Goal: Register for event/course

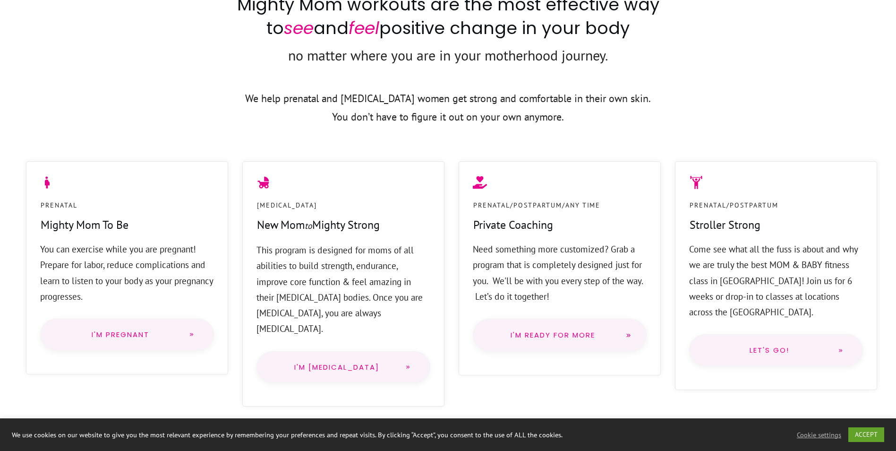
scroll to position [661, 0]
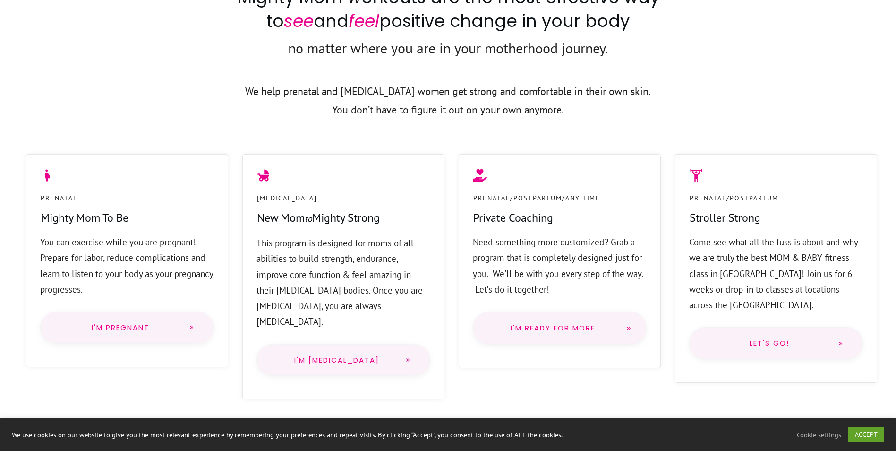
click at [177, 329] on span "I'm Pregnant" at bounding box center [121, 328] width 122 height 8
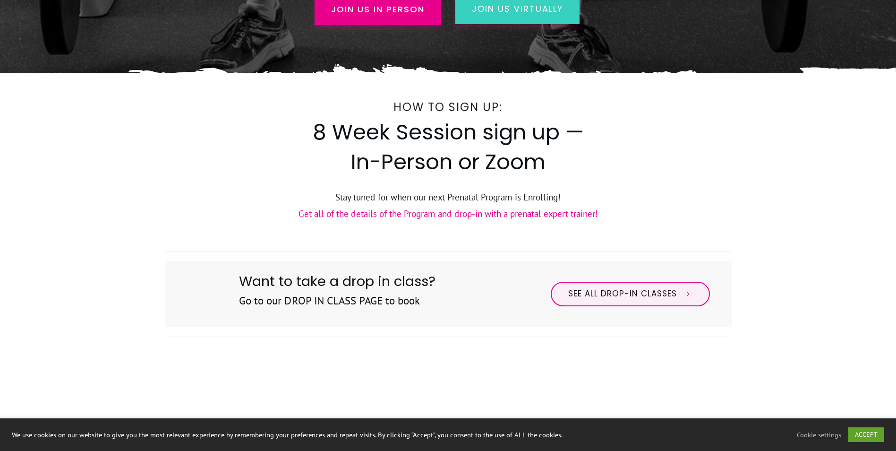
scroll to position [283, 0]
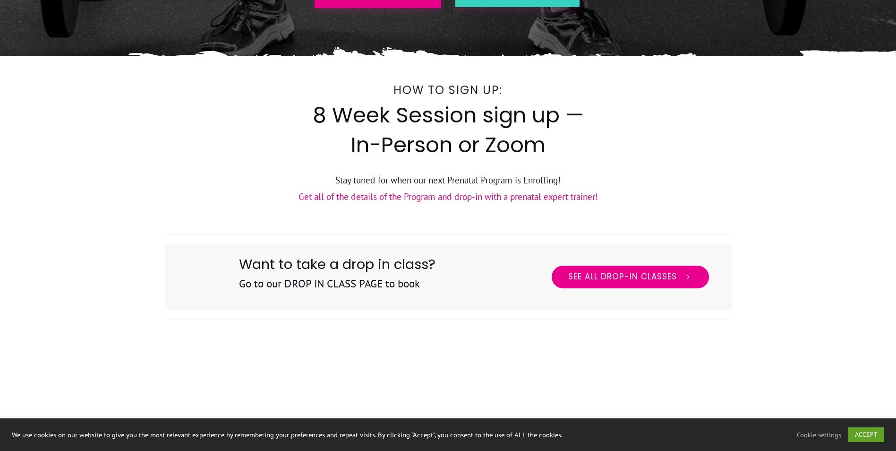
click at [633, 278] on span "See All Drop-in Classes" at bounding box center [622, 277] width 109 height 10
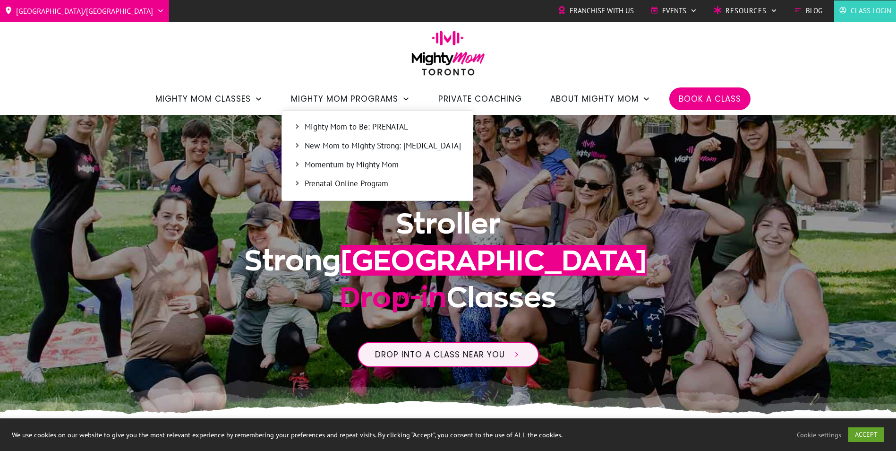
click at [368, 126] on span "Mighty Mom to Be: PRENATAL" at bounding box center [383, 127] width 156 height 12
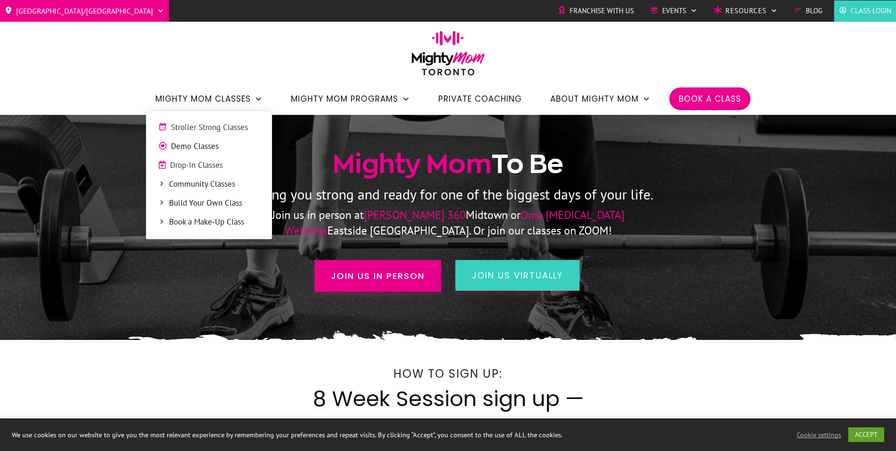
click at [181, 122] on span "Stroller Strong Classes" at bounding box center [215, 127] width 89 height 12
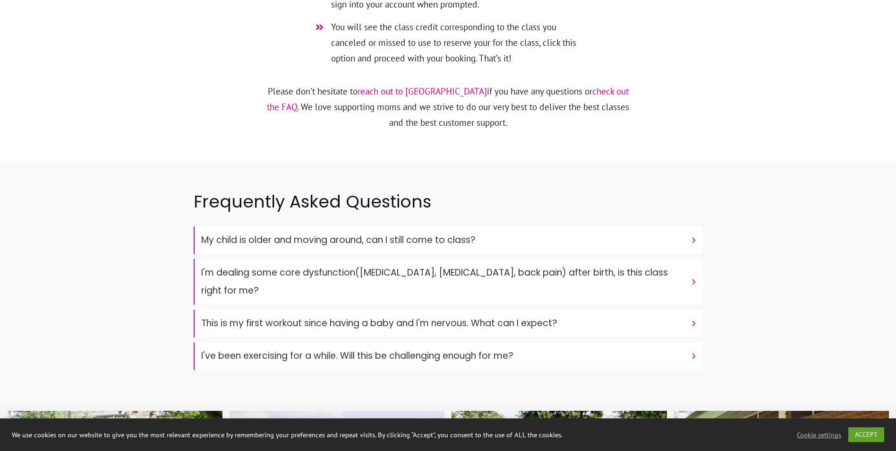
scroll to position [3023, 0]
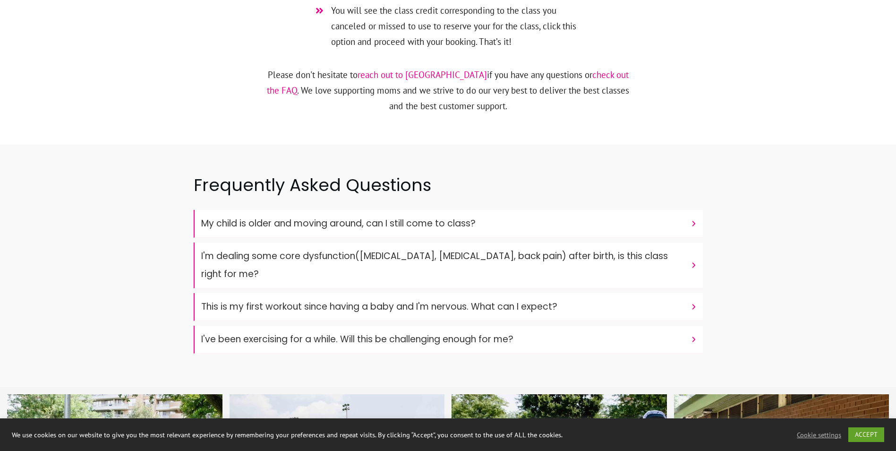
click at [587, 214] on h4 "My child is older and moving around, can I still come to class?" at bounding box center [443, 223] width 485 height 18
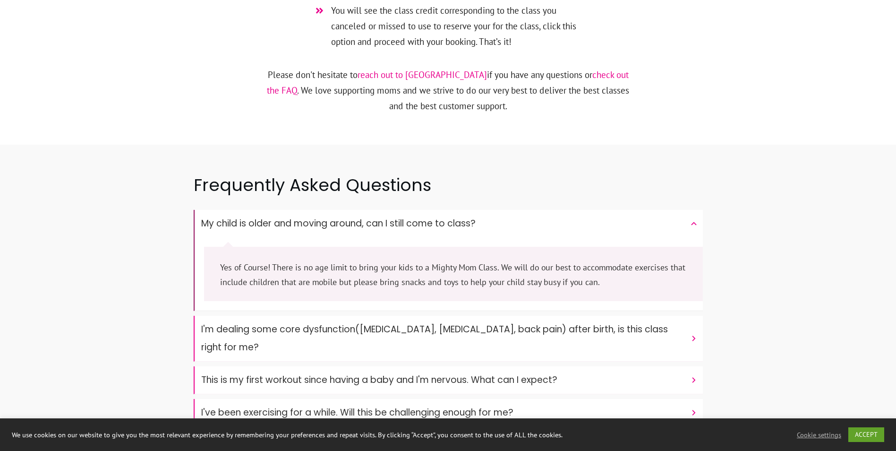
click at [587, 214] on h4 "My child is older and moving around, can I still come to class?" at bounding box center [443, 223] width 485 height 18
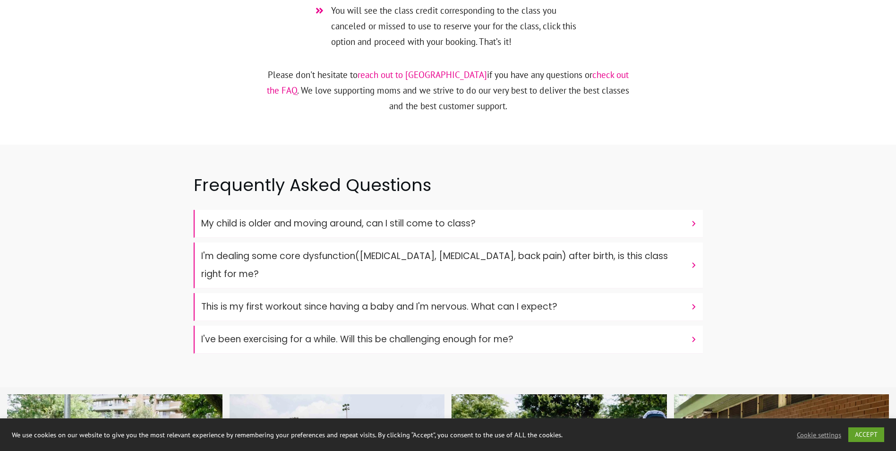
click at [622, 298] on h4 "This is my first workout since having a baby and I'm nervous. What can I expect?" at bounding box center [443, 307] width 485 height 18
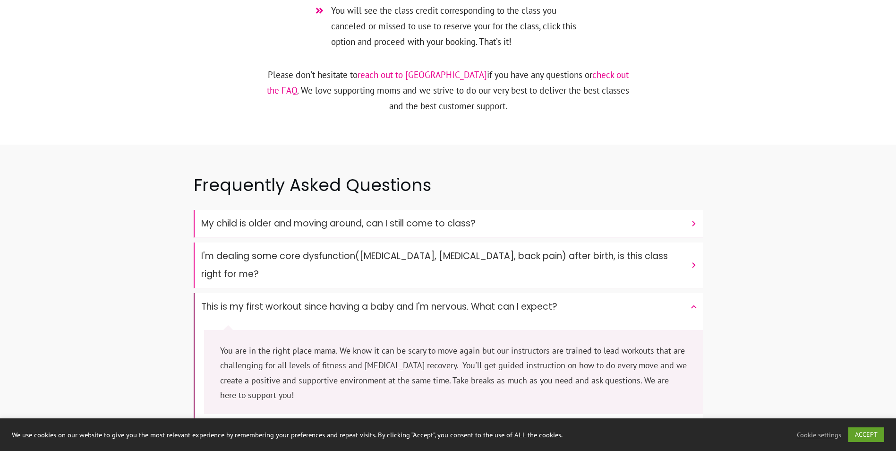
click at [622, 298] on h4 "This is my first workout since having a baby and I'm nervous. What can I expect?" at bounding box center [443, 307] width 485 height 18
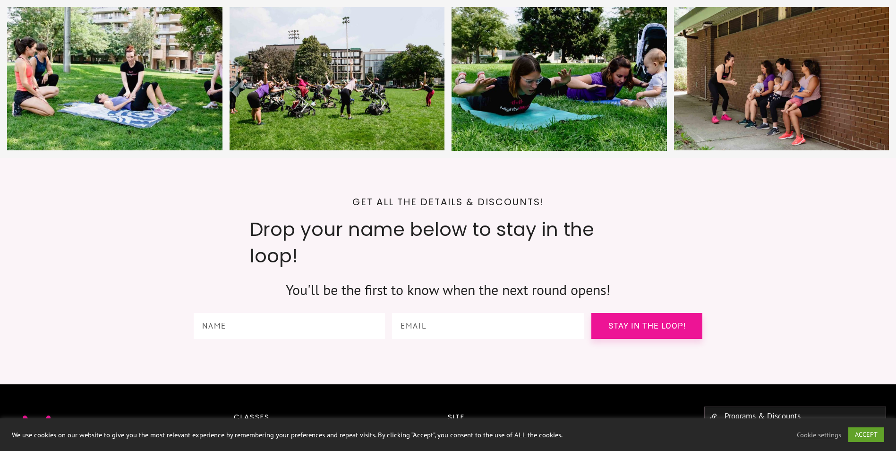
scroll to position [3479, 0]
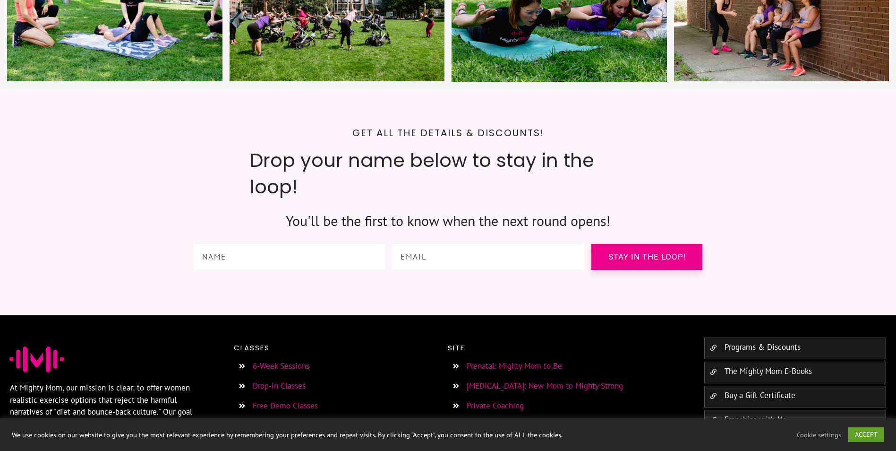
click at [265, 400] on link "Free Demo Classes" at bounding box center [285, 405] width 65 height 10
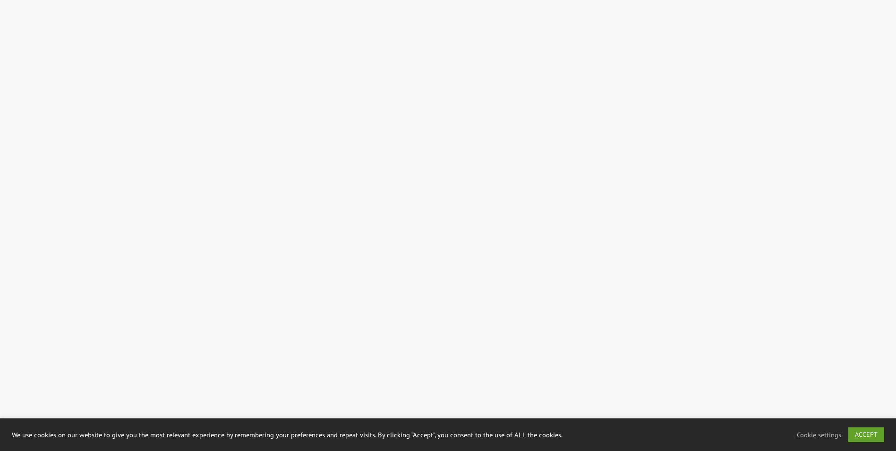
scroll to position [3118, 0]
